Goal: Find specific page/section: Find specific page/section

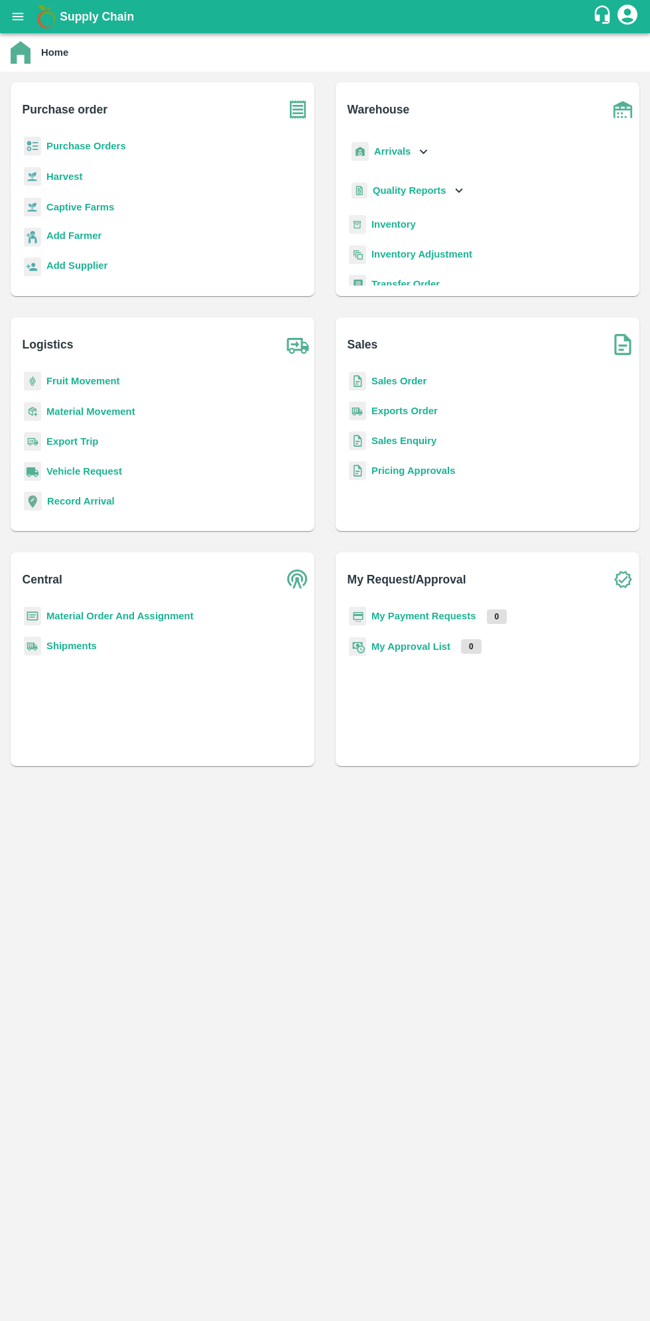
click at [17, 17] on icon "open drawer" at bounding box center [18, 16] width 11 height 7
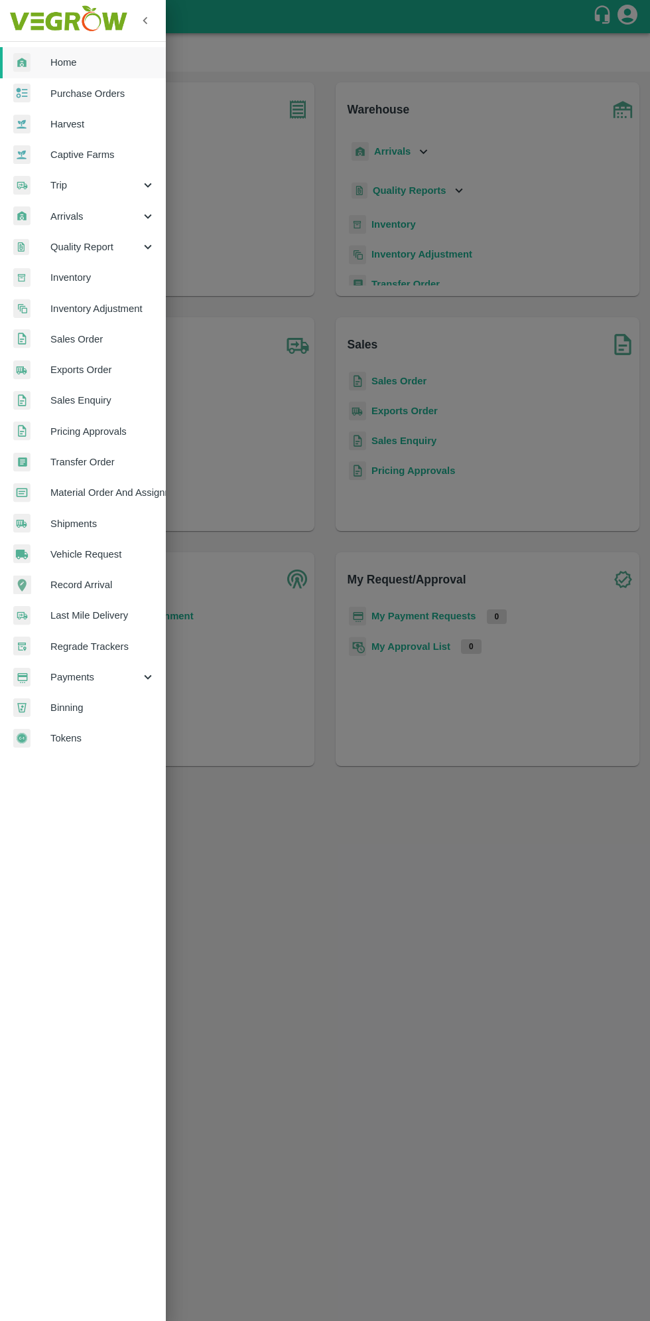
click at [69, 221] on span "Arrivals" at bounding box center [95, 216] width 90 height 15
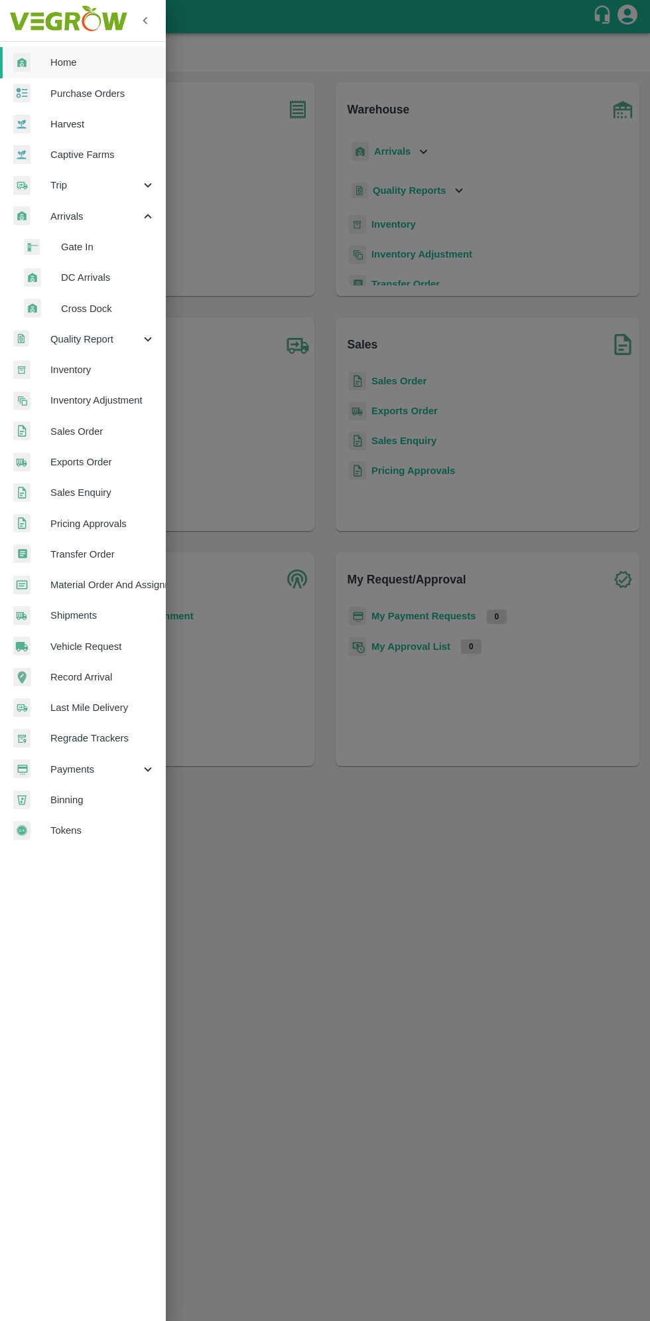
click at [69, 285] on li "DC Arrivals" at bounding box center [88, 277] width 155 height 31
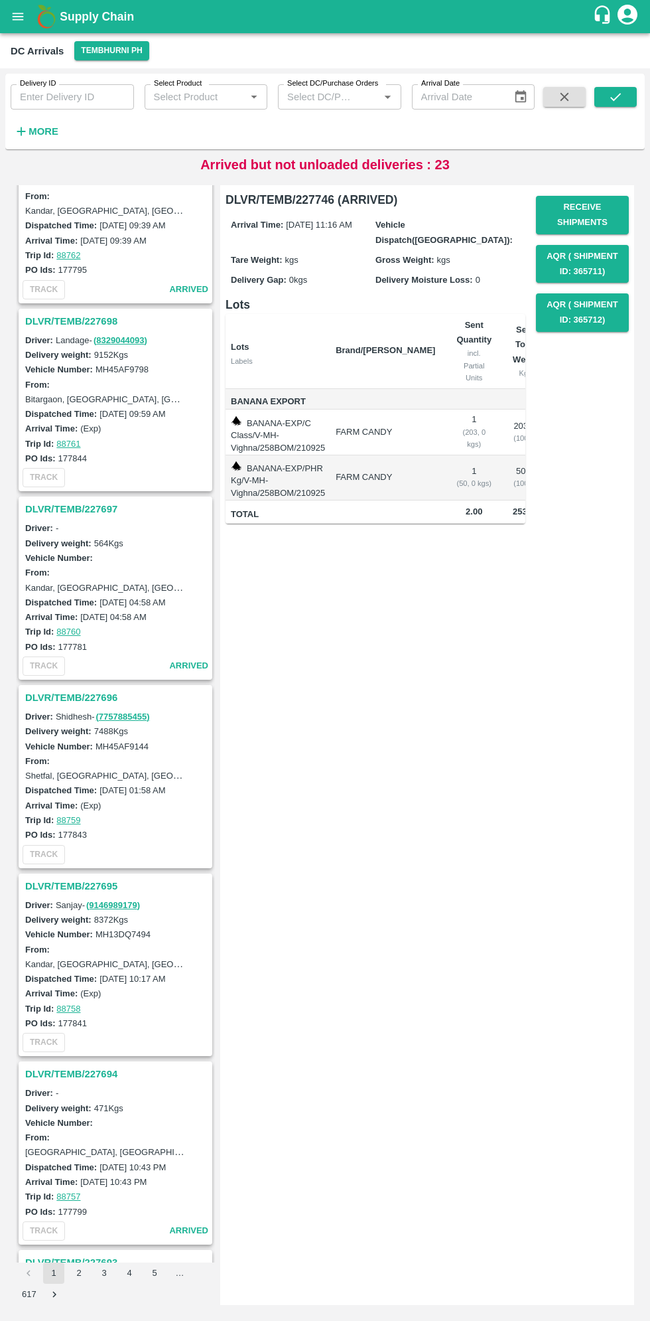
scroll to position [1378, 0]
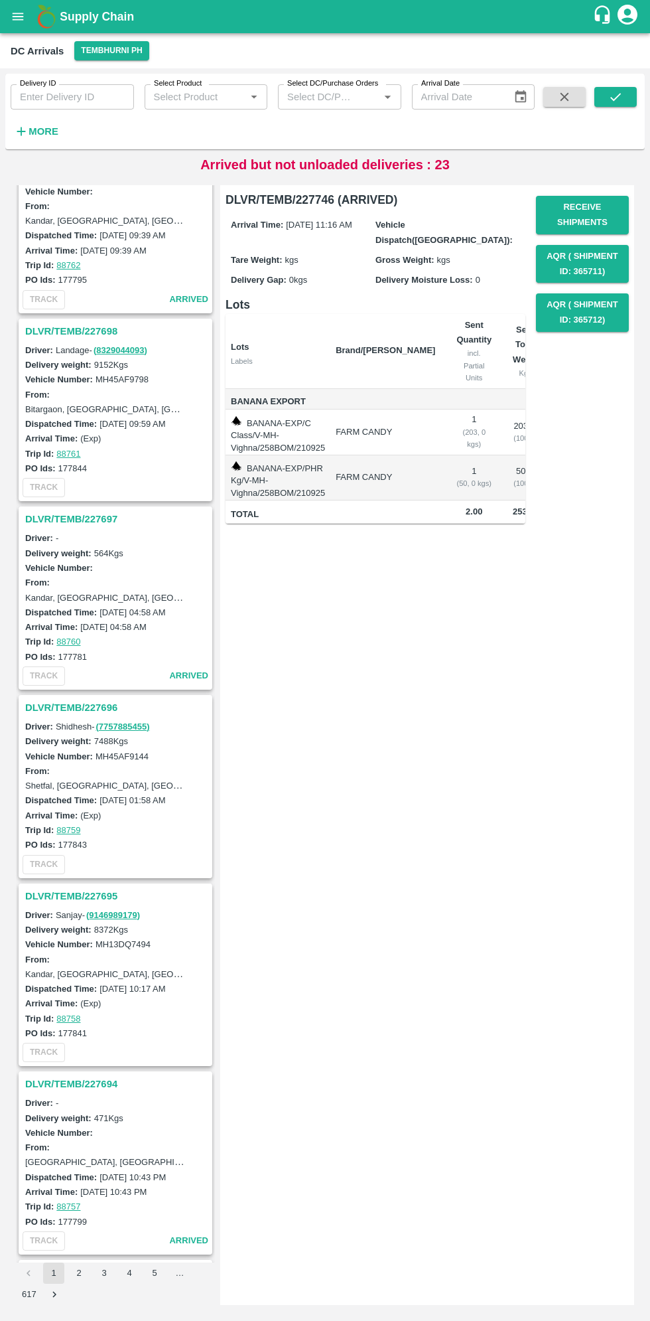
click at [57, 324] on h3 "DLVR/TEMB/227698" at bounding box center [117, 331] width 185 height 17
